Goal: Task Accomplishment & Management: Manage account settings

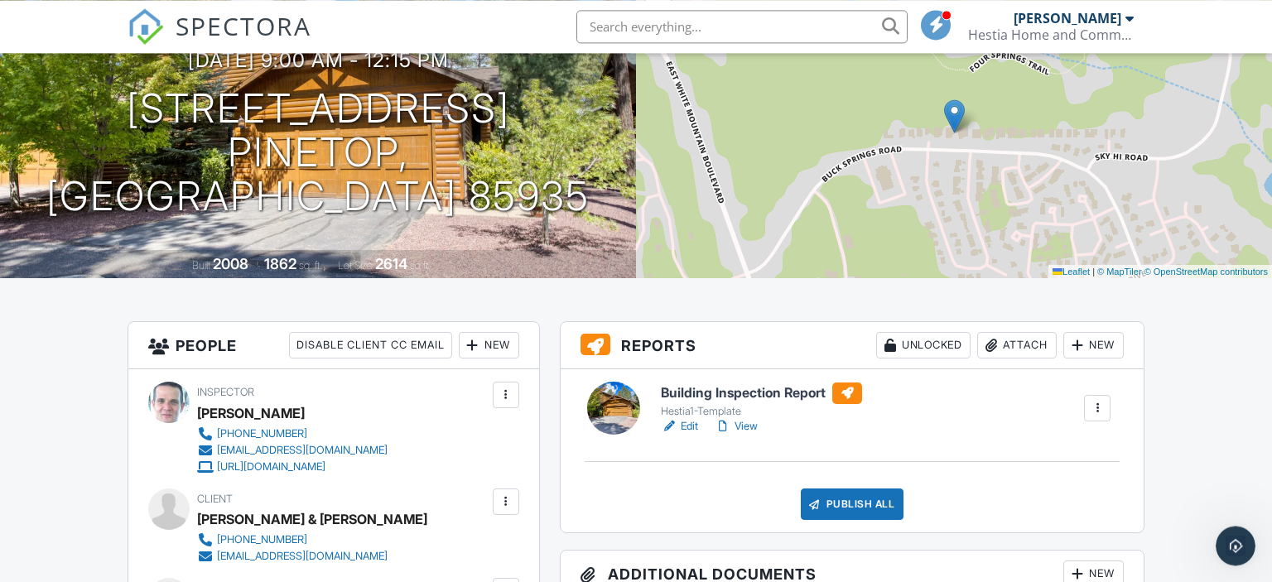
scroll to position [175, 0]
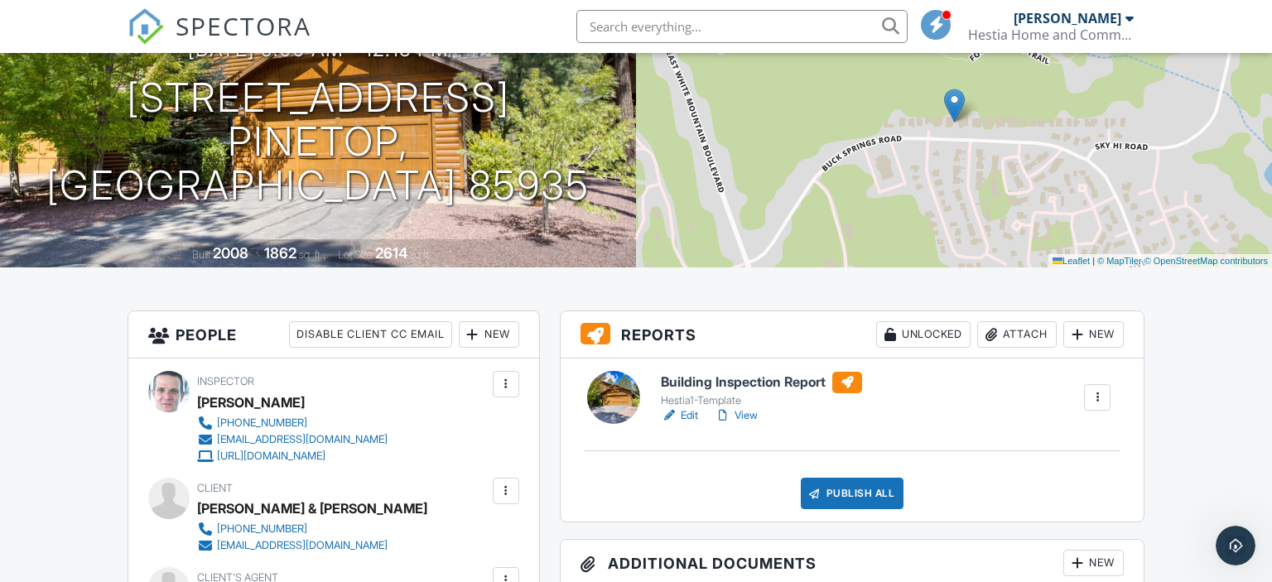
click at [1031, 333] on div "Attach" at bounding box center [1018, 334] width 80 height 27
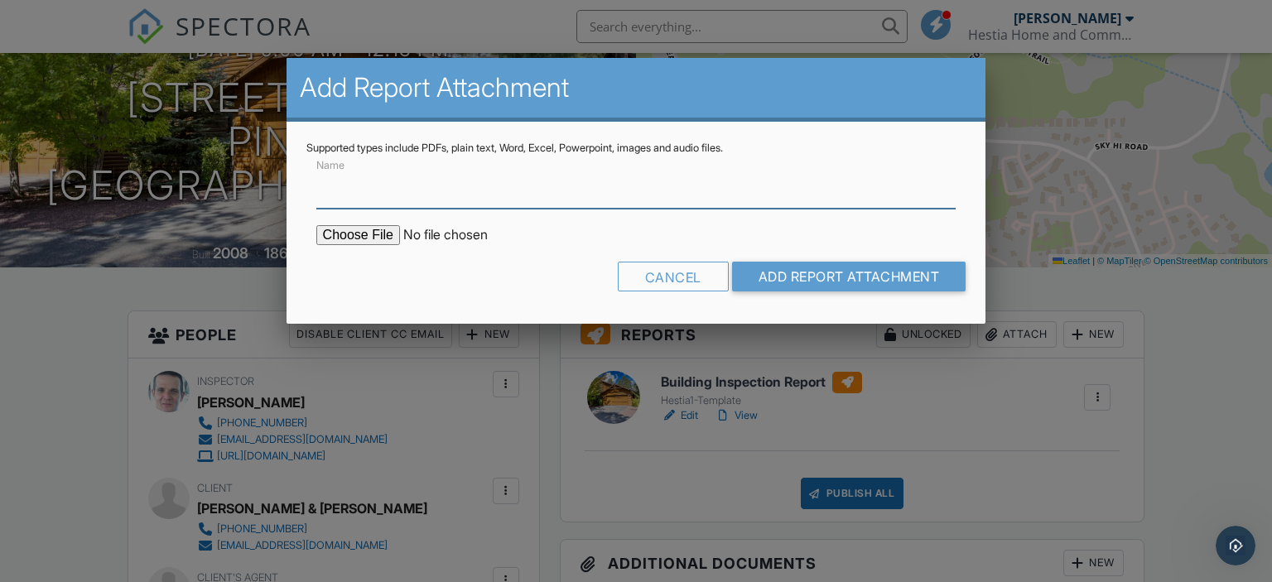
click at [515, 191] on input "Name" at bounding box center [636, 188] width 640 height 41
type input "Termite Report"
click at [354, 234] on input "file" at bounding box center [457, 235] width 282 height 20
type input "C:\fakepath\4116 Stone Pine Dr-WDIIR.pdf"
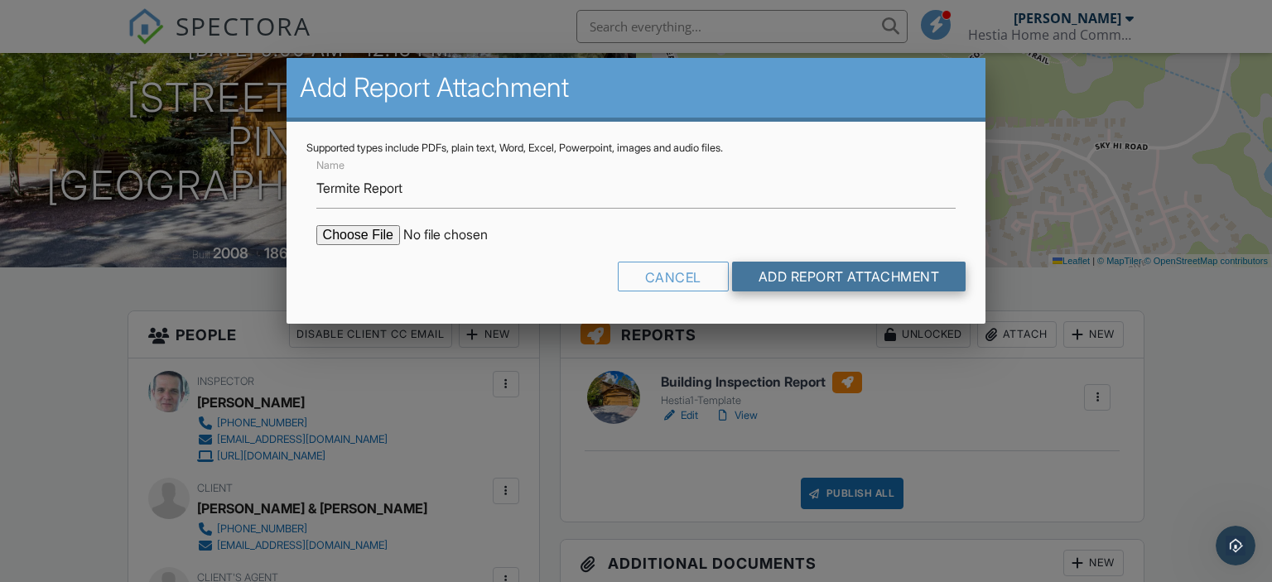
click at [836, 267] on input "Add Report Attachment" at bounding box center [849, 277] width 234 height 30
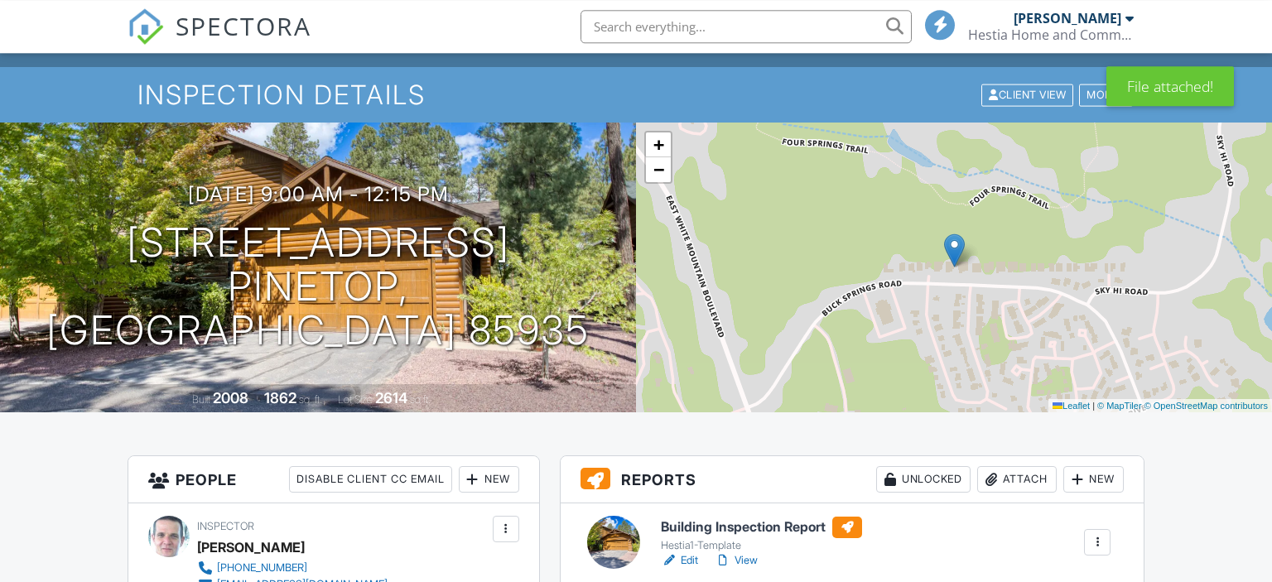
scroll to position [175, 0]
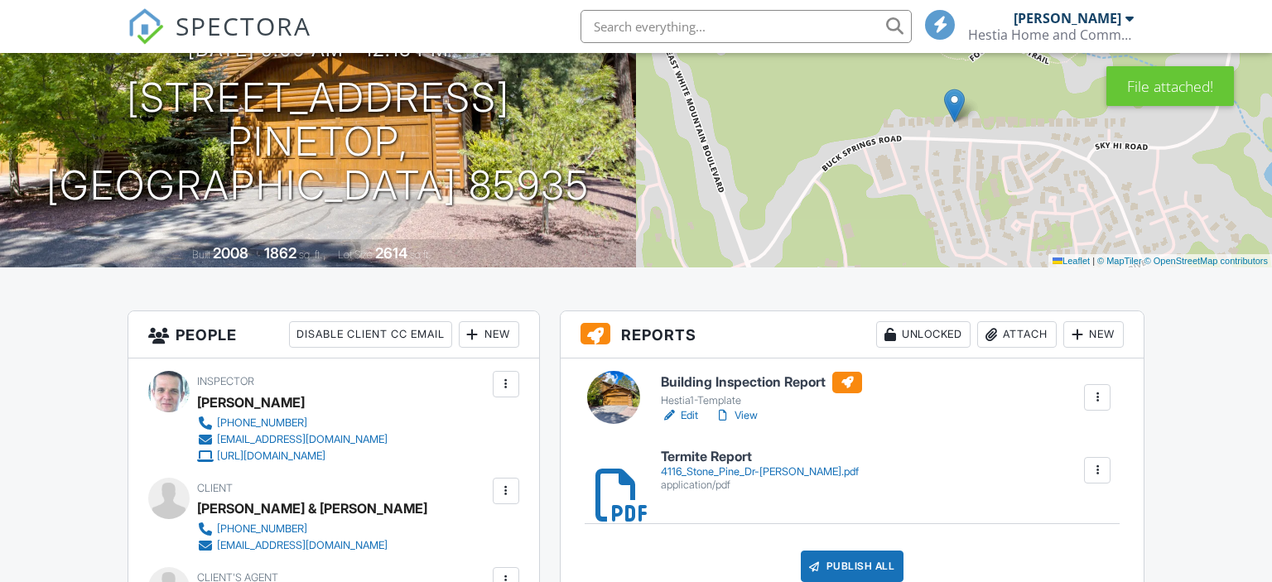
click at [751, 418] on link "View" at bounding box center [736, 416] width 43 height 17
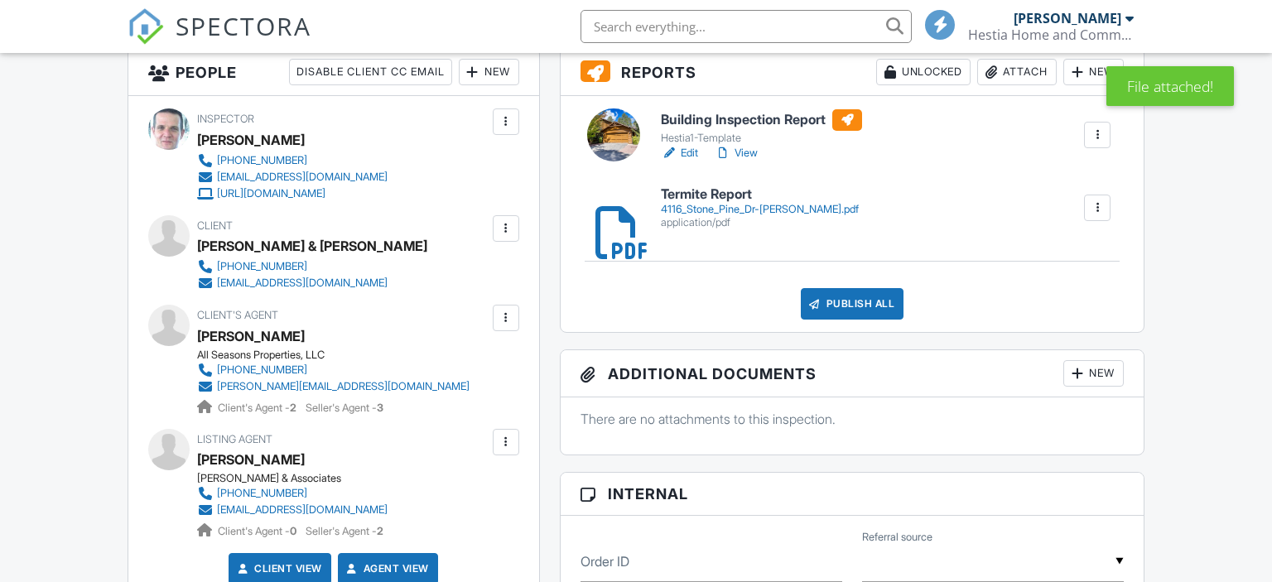
scroll to position [437, 0]
click at [748, 154] on link "View" at bounding box center [736, 153] width 43 height 17
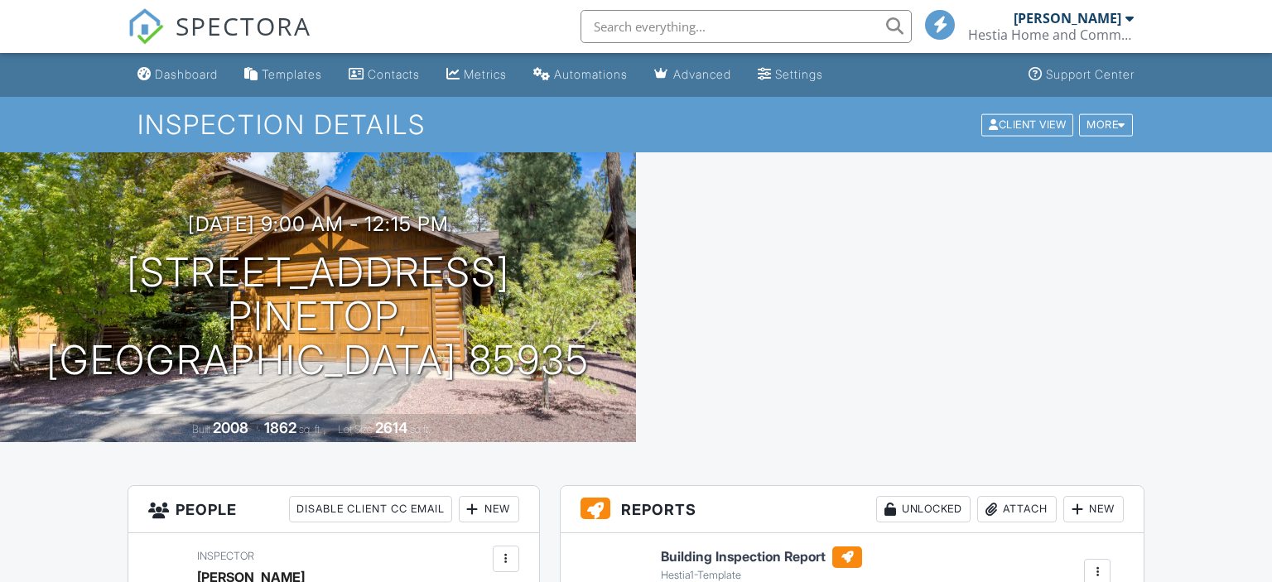
click at [192, 72] on div "Dashboard" at bounding box center [186, 74] width 63 height 14
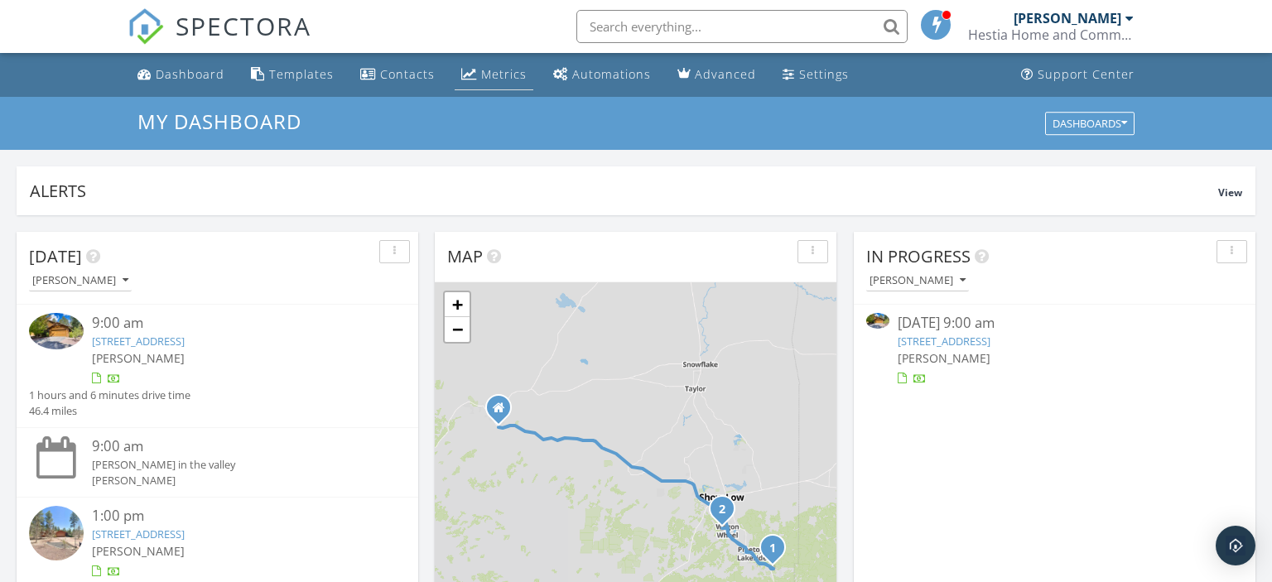
click at [487, 80] on div "Metrics" at bounding box center [504, 74] width 46 height 16
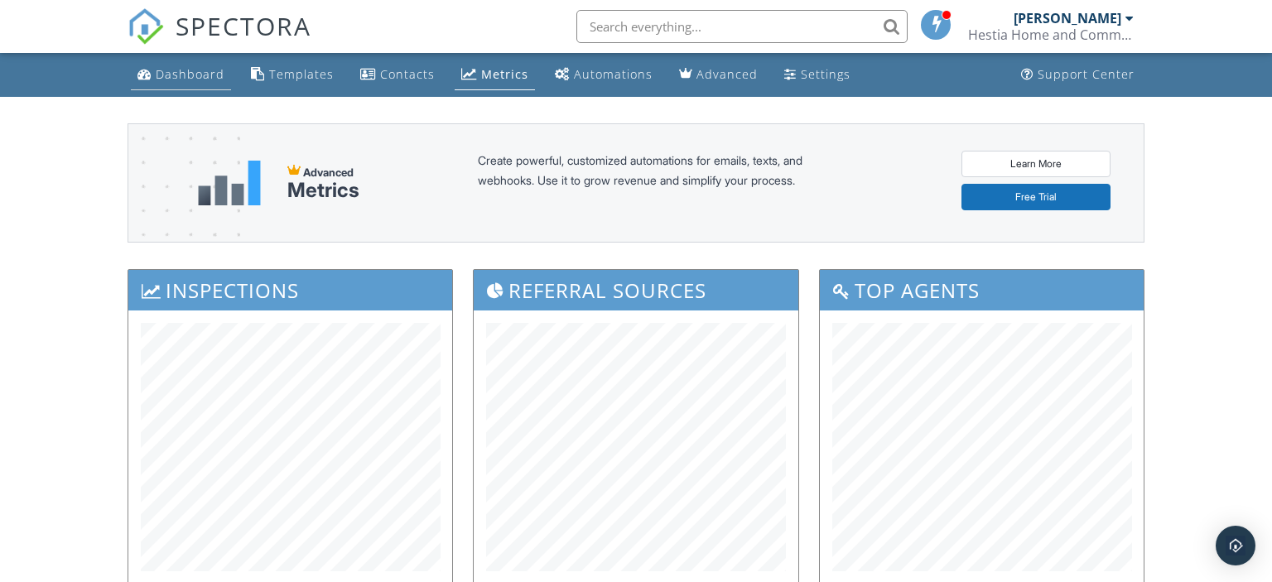
click at [183, 76] on div "Dashboard" at bounding box center [190, 74] width 69 height 16
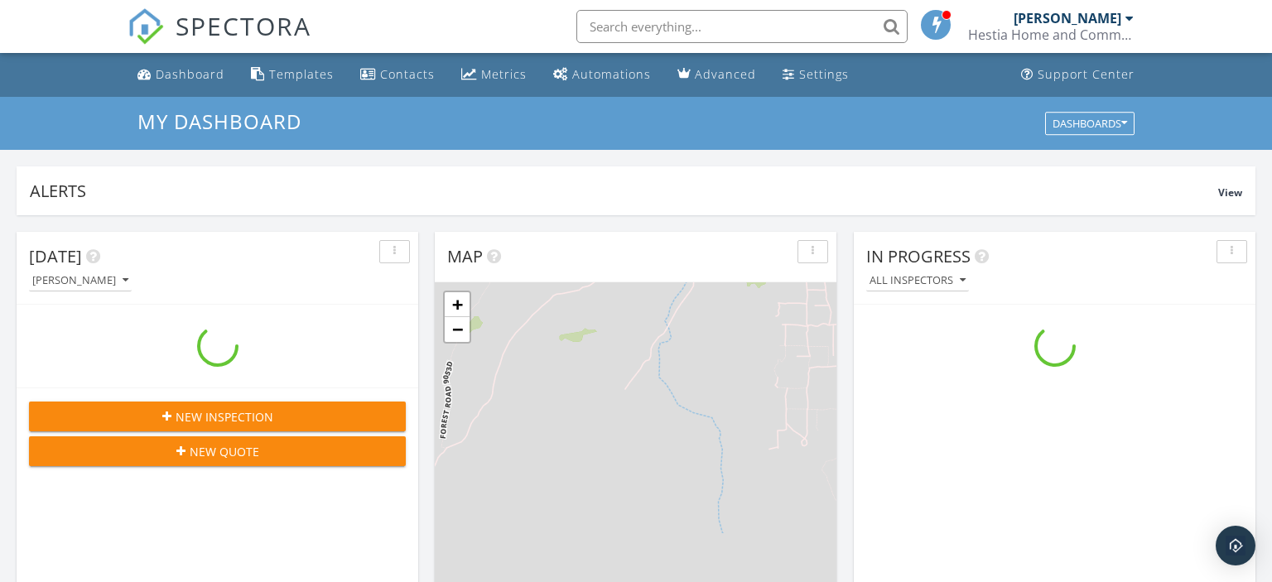
scroll to position [1508, 1272]
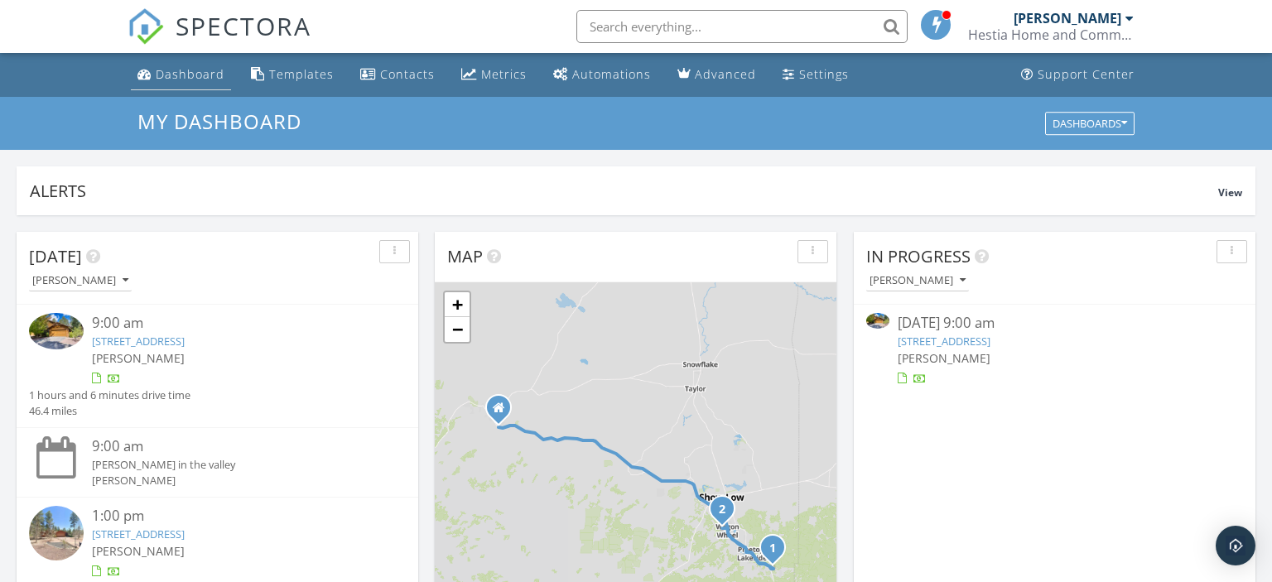
click at [187, 78] on div "Dashboard" at bounding box center [190, 74] width 69 height 16
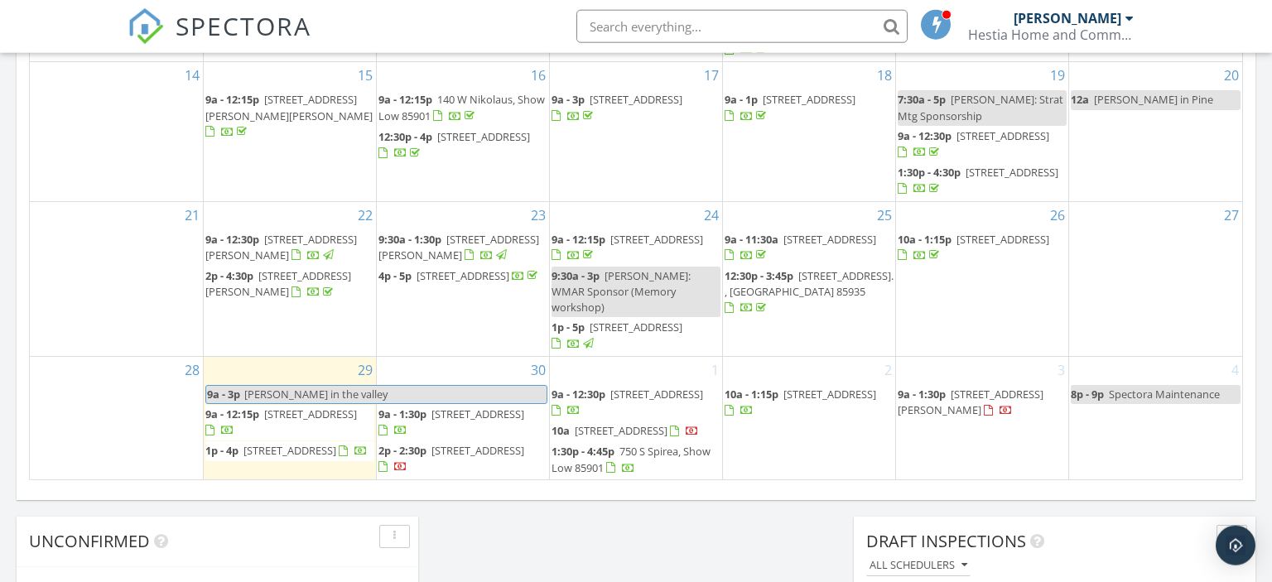
scroll to position [1224, 0]
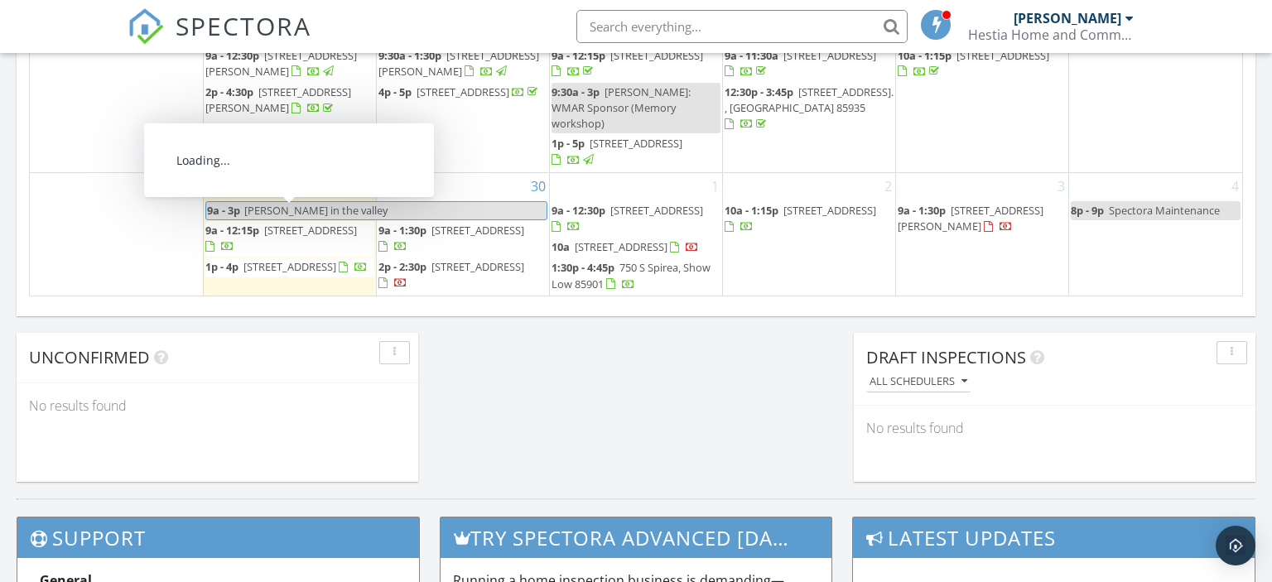
click at [283, 223] on span "4116 Stone Pine Dr, Pinetop 85935" at bounding box center [310, 230] width 93 height 15
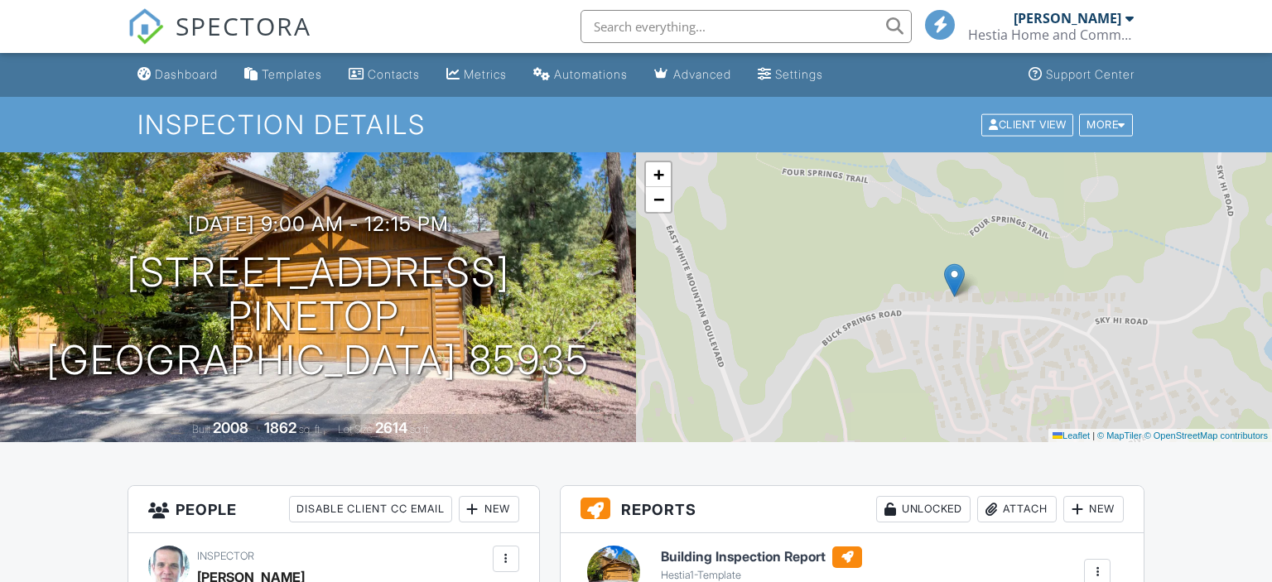
scroll to position [175, 0]
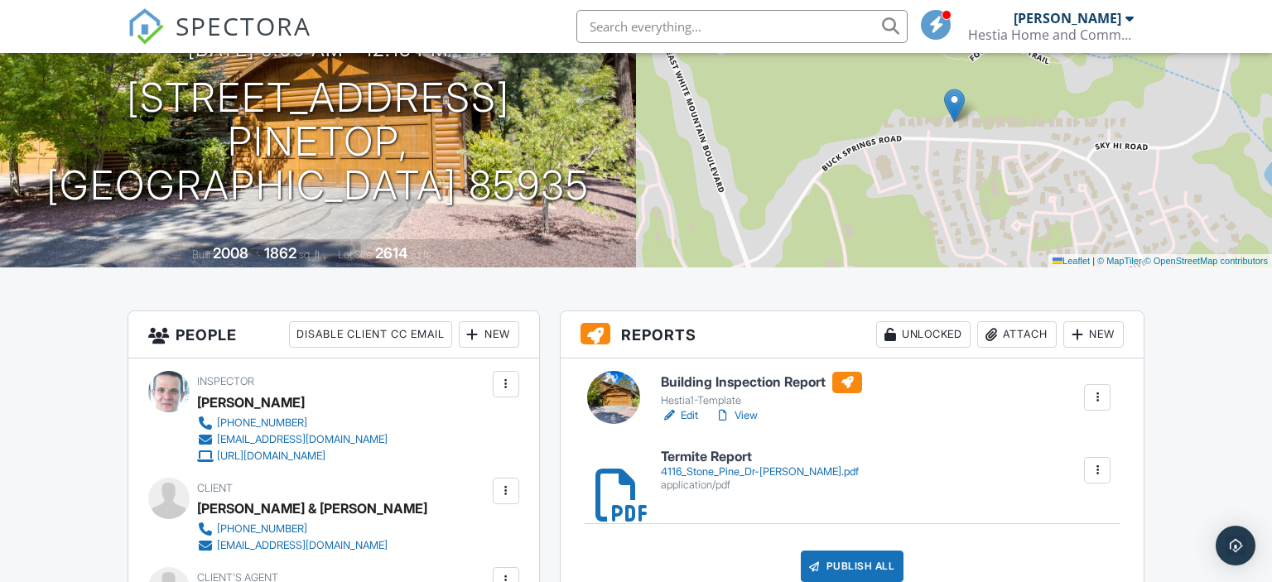
click at [751, 418] on link "View" at bounding box center [736, 416] width 43 height 17
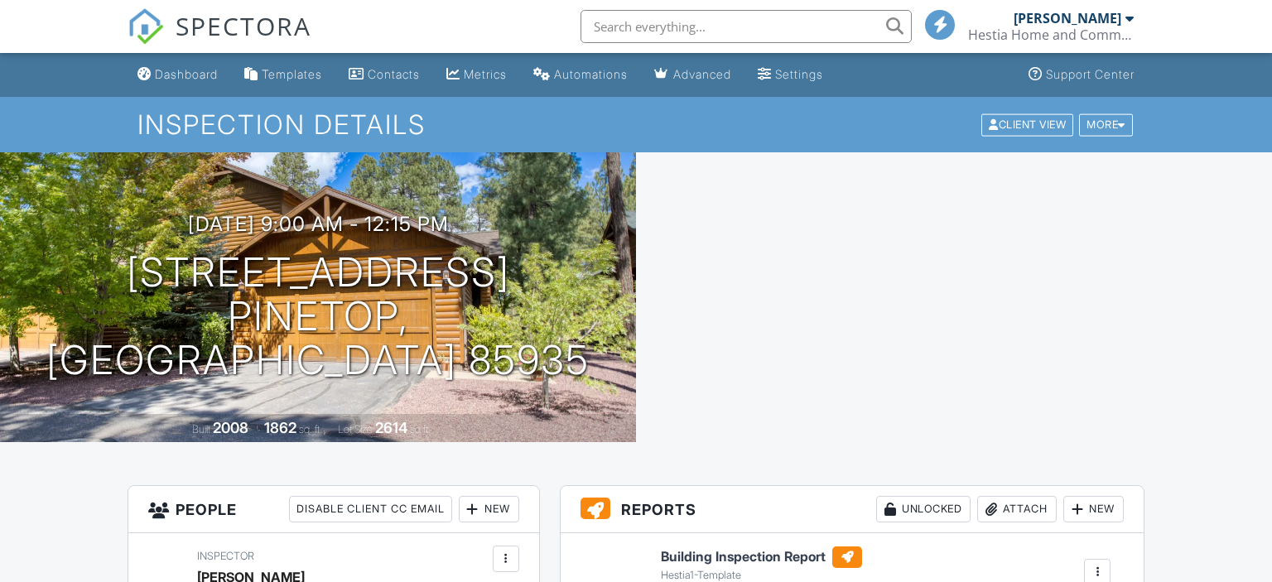
click at [751, 582] on link "View" at bounding box center [736, 590] width 43 height 17
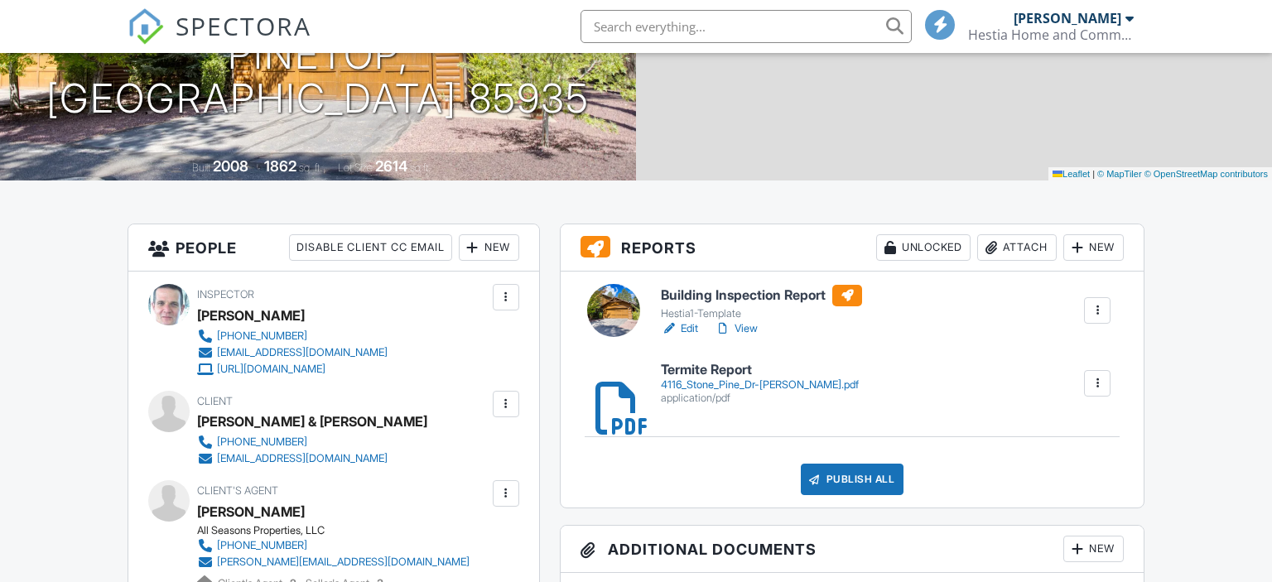
scroll to position [262, 0]
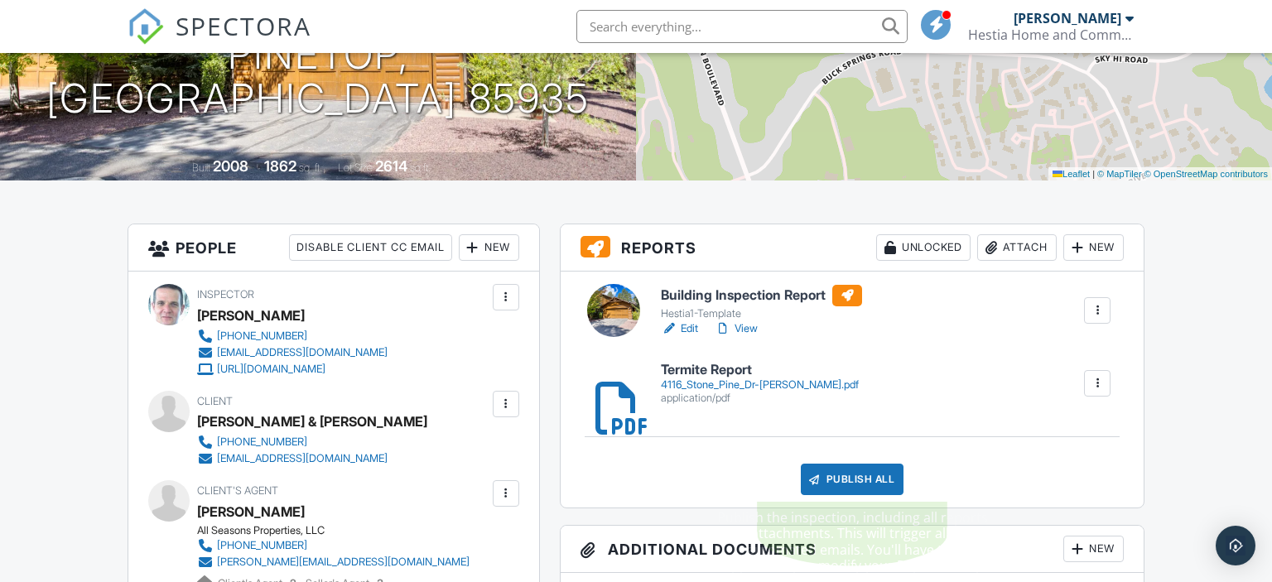
click at [860, 471] on div "Publish All" at bounding box center [853, 479] width 104 height 31
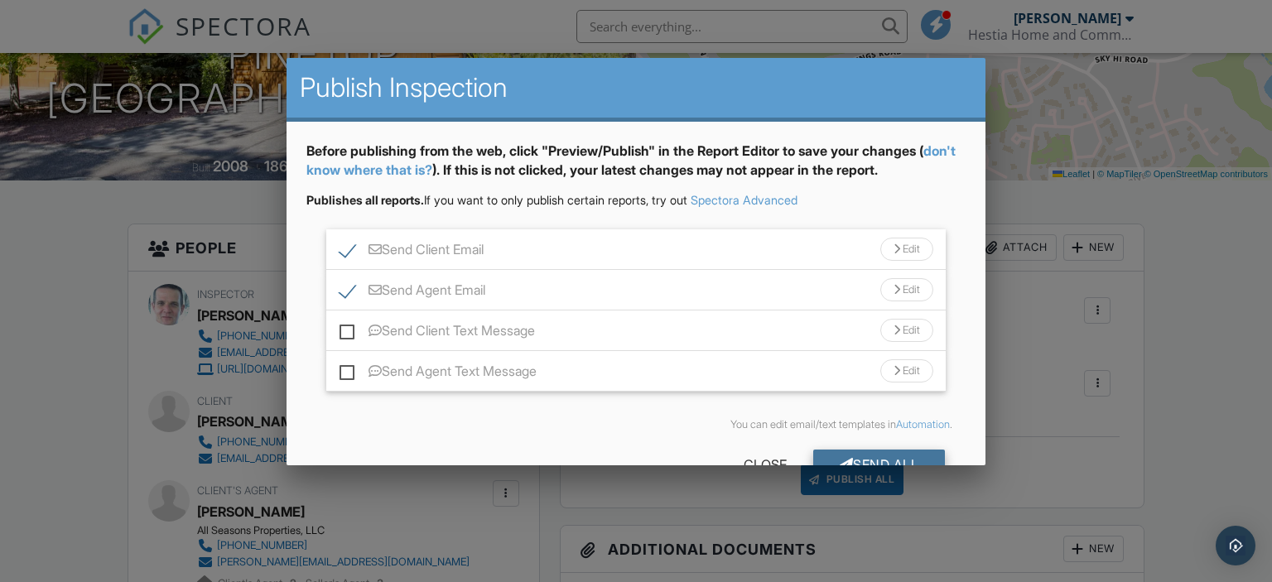
click at [867, 453] on div "Send All" at bounding box center [879, 465] width 133 height 30
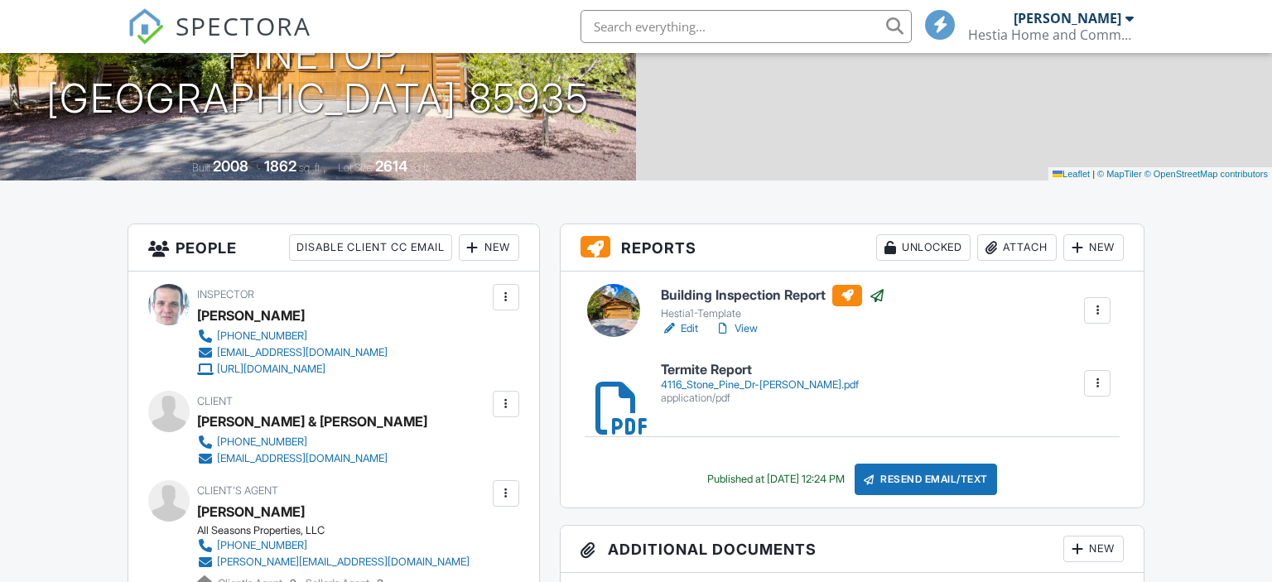
scroll to position [262, 0]
